Goal: Transaction & Acquisition: Subscribe to service/newsletter

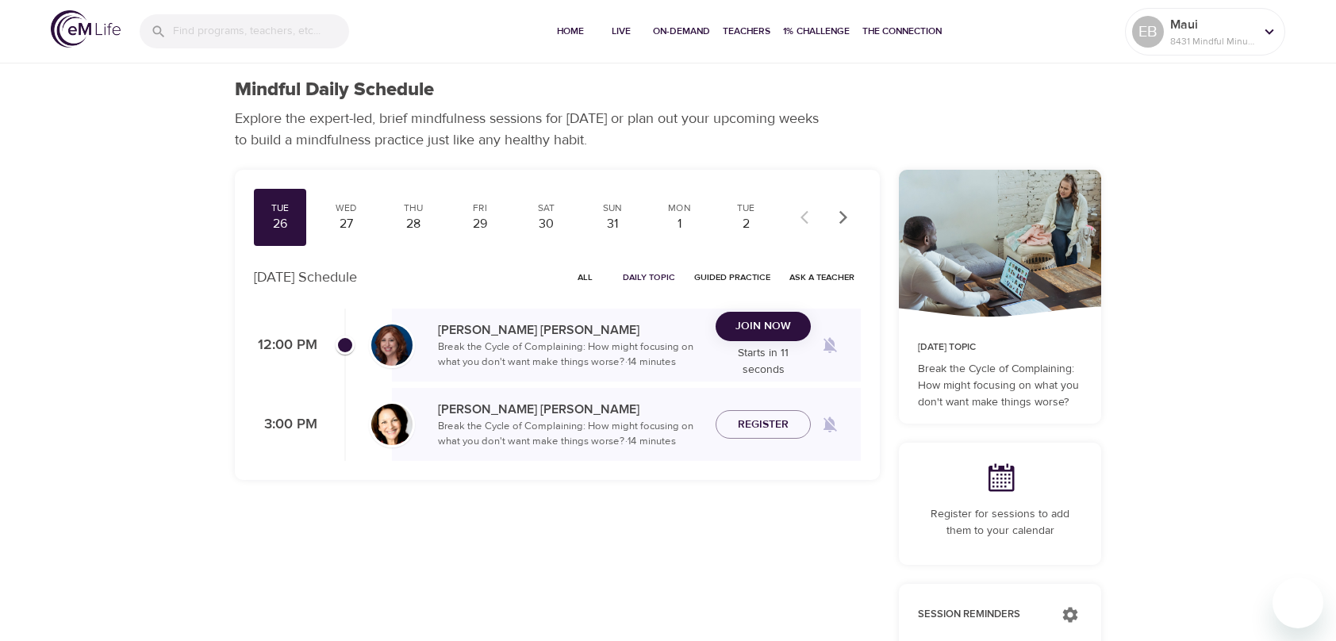
click at [757, 341] on button "Join Now" at bounding box center [762, 326] width 95 height 29
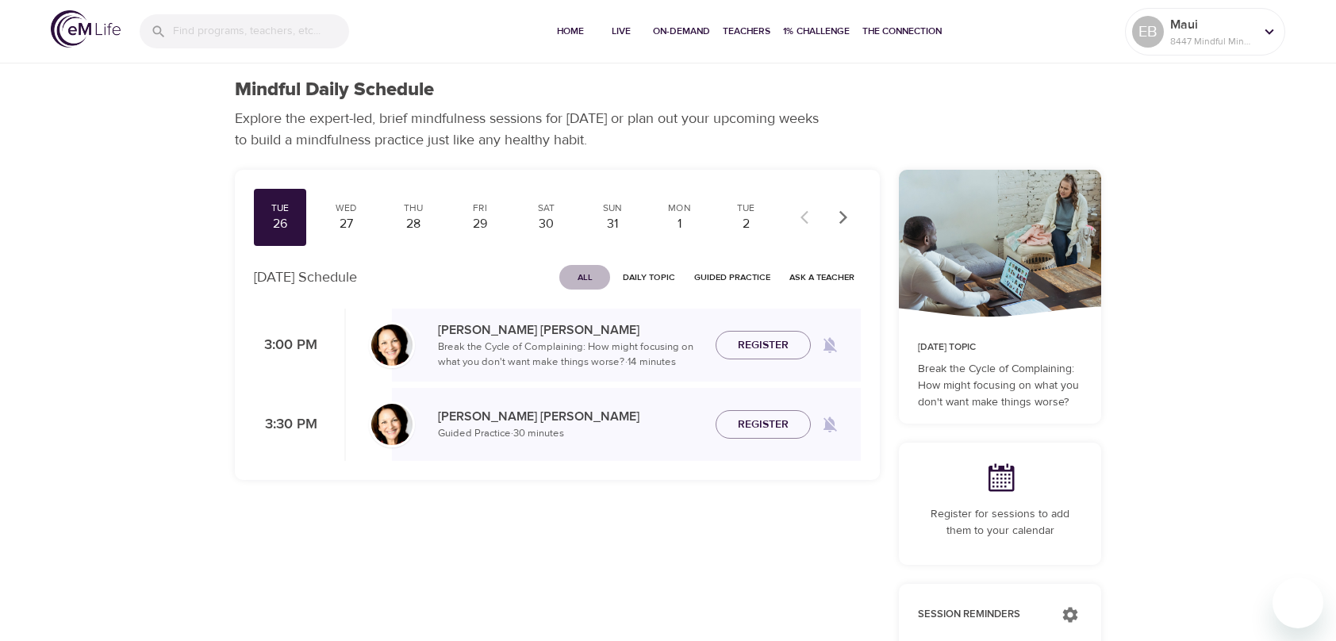
click at [579, 273] on span "All" at bounding box center [585, 277] width 38 height 15
